Goal: Contribute content: Contribute content

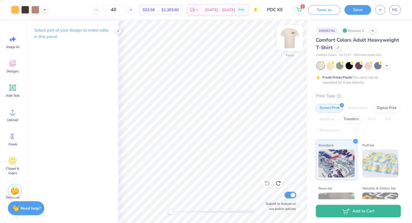
click at [289, 35] on img at bounding box center [289, 38] width 22 height 22
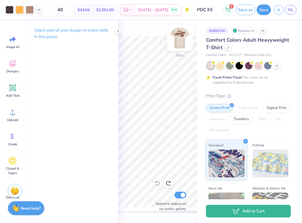
click at [174, 40] on img at bounding box center [180, 38] width 22 height 22
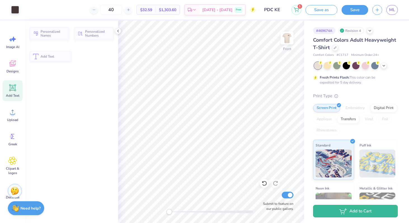
scroll to position [4, 1]
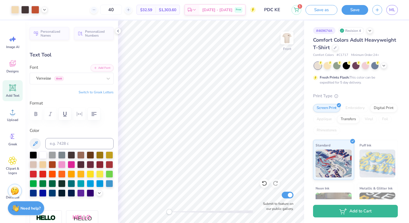
type input "0.0"
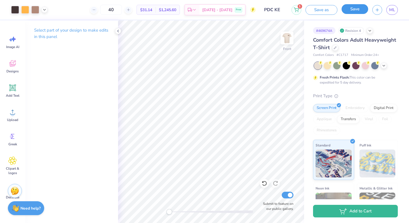
click at [359, 10] on button "Save" at bounding box center [355, 9] width 27 height 10
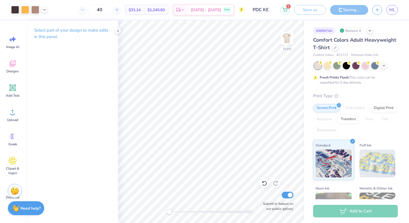
click at [225, 217] on div "Front Submit to feature on our public gallery." at bounding box center [211, 121] width 186 height 203
drag, startPoint x: 167, startPoint y: 213, endPoint x: 207, endPoint y: 213, distance: 39.8
click at [172, 213] on div "Accessibility label" at bounding box center [170, 212] width 6 height 6
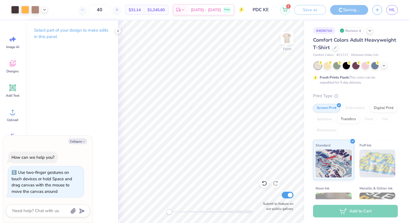
click at [133, 213] on div "Front Submit to feature on our public gallery." at bounding box center [211, 121] width 186 height 203
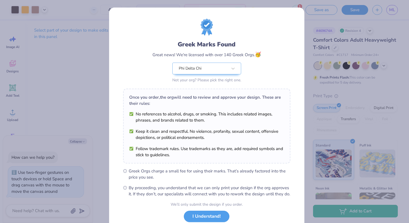
scroll to position [39, 0]
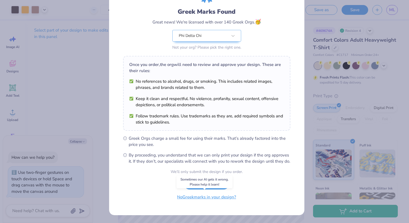
click at [206, 199] on button "No Greek marks in your design?" at bounding box center [206, 197] width 69 height 11
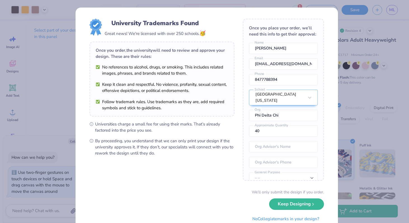
scroll to position [20, 0]
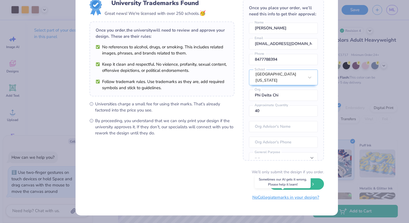
click at [286, 198] on button "No Collegiate marks in your design?" at bounding box center [286, 197] width 76 height 11
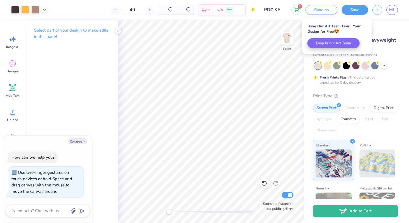
scroll to position [0, 0]
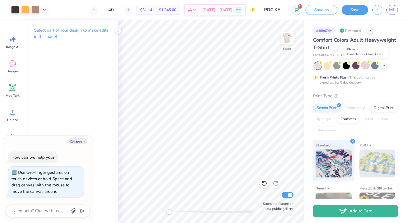
click at [366, 67] on div at bounding box center [365, 65] width 7 height 7
click at [319, 65] on icon at bounding box center [321, 63] width 4 height 4
click at [328, 67] on div at bounding box center [327, 65] width 7 height 7
click at [384, 67] on icon at bounding box center [384, 65] width 4 height 4
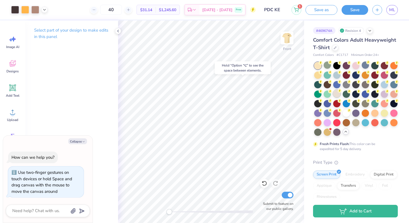
click at [341, 94] on div at bounding box center [336, 93] width 7 height 7
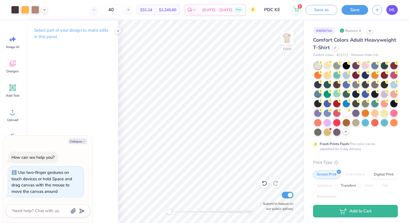
click at [391, 10] on span "ML" at bounding box center [392, 10] width 6 height 6
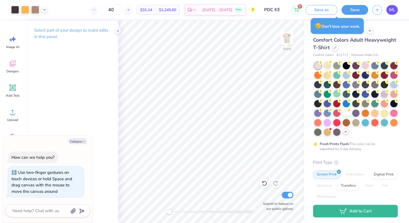
type textarea "x"
